Goal: Information Seeking & Learning: Learn about a topic

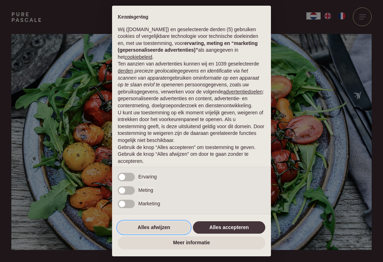
click at [147, 225] on button "Alles afwijzen" at bounding box center [154, 228] width 72 height 13
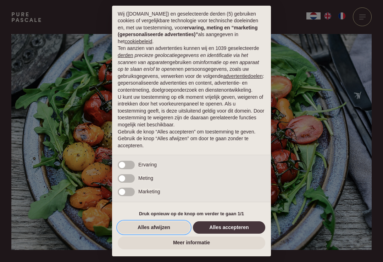
click at [152, 229] on button "Alles afwijzen" at bounding box center [154, 228] width 72 height 13
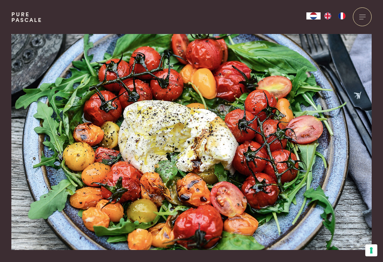
click at [350, 177] on img at bounding box center [191, 142] width 360 height 216
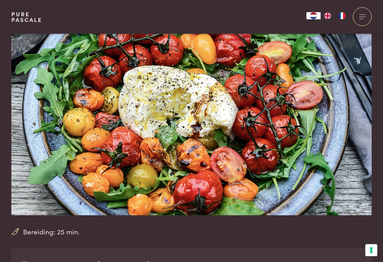
scroll to position [30, 0]
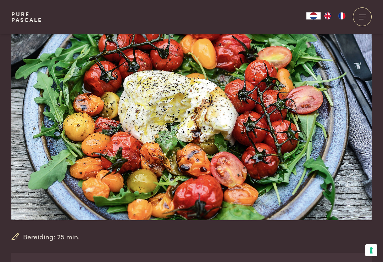
click at [244, 161] on img at bounding box center [191, 112] width 360 height 216
click at [229, 146] on img at bounding box center [191, 112] width 360 height 216
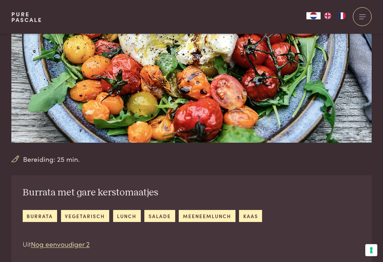
scroll to position [107, 0]
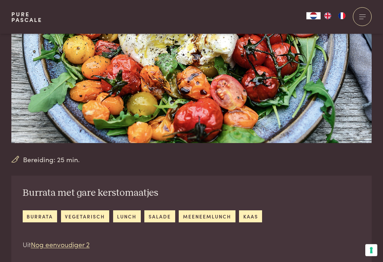
click at [44, 162] on span "Bereiding: 25 min." at bounding box center [51, 160] width 57 height 10
click at [43, 218] on link "burrata" at bounding box center [40, 217] width 34 height 12
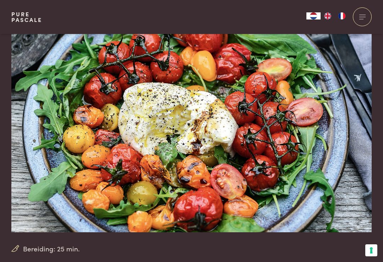
scroll to position [0, 0]
